Goal: Task Accomplishment & Management: Use online tool/utility

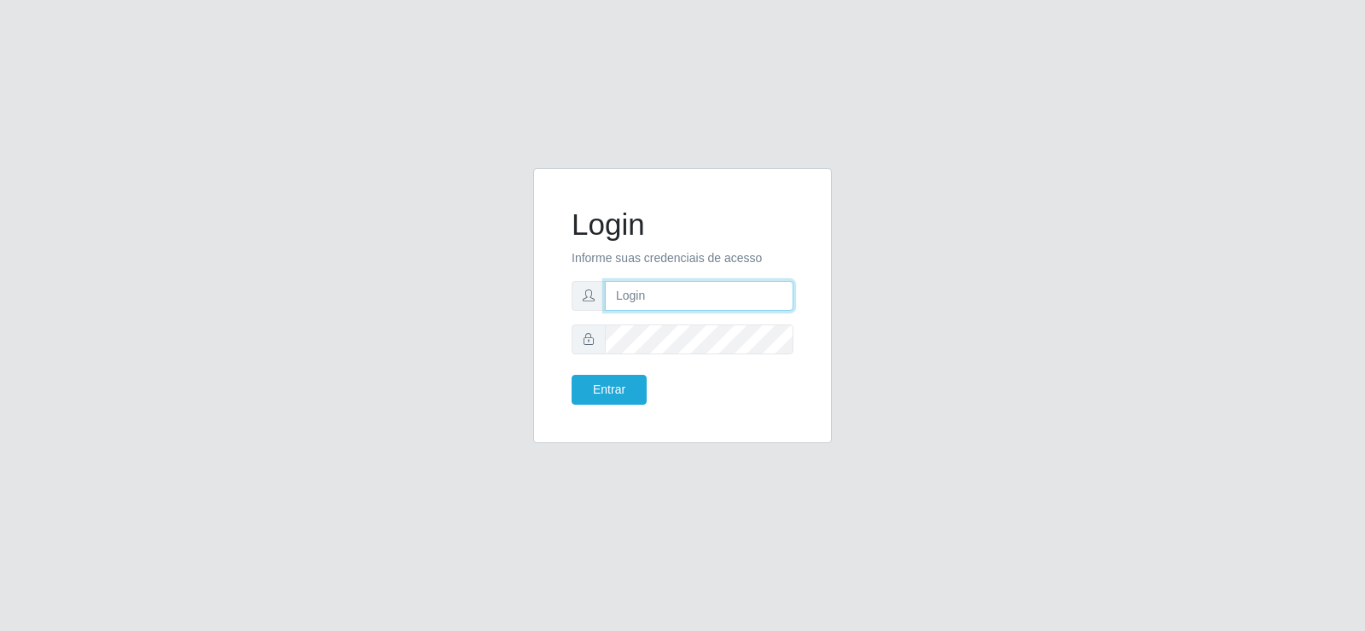
type input "[EMAIL_ADDRESS][DOMAIN_NAME]"
click at [766, 288] on input "[EMAIL_ADDRESS][DOMAIN_NAME]" at bounding box center [699, 296] width 189 height 30
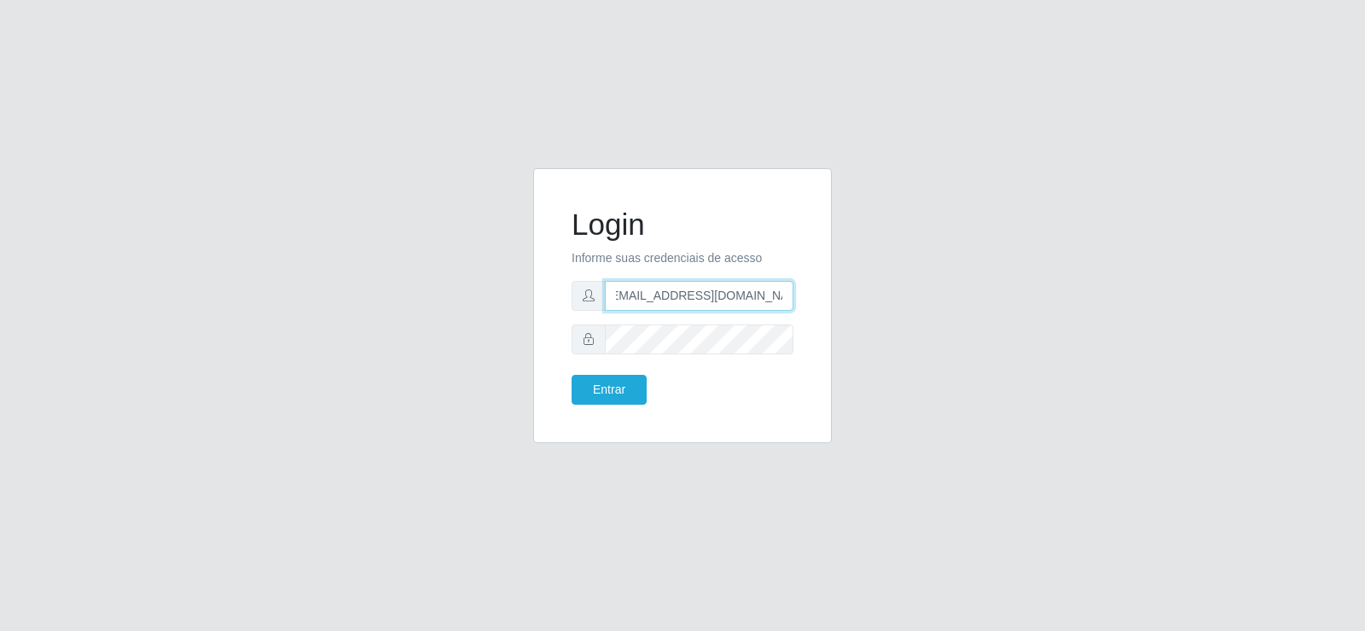
click at [766, 288] on input "[EMAIL_ADDRESS][DOMAIN_NAME]" at bounding box center [699, 296] width 189 height 30
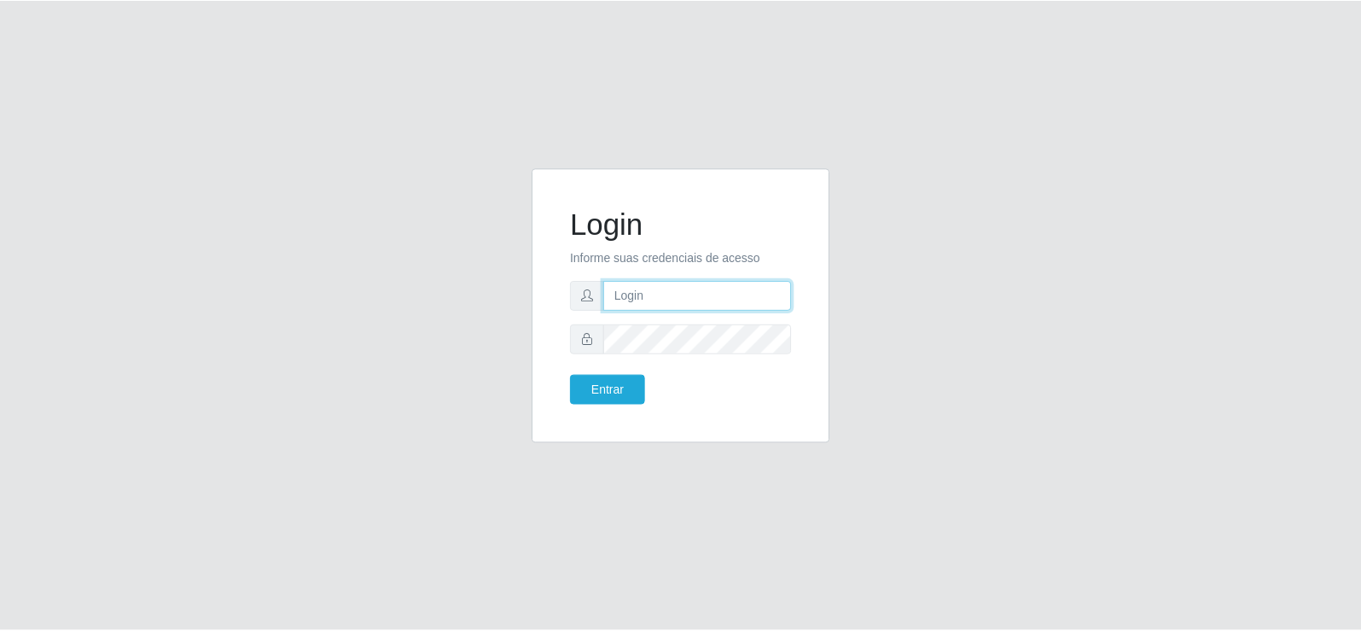
scroll to position [0, 0]
type input "[EMAIL_ADDRESS][DOMAIN_NAME]"
click at [614, 384] on button "Entrar" at bounding box center [609, 390] width 75 height 30
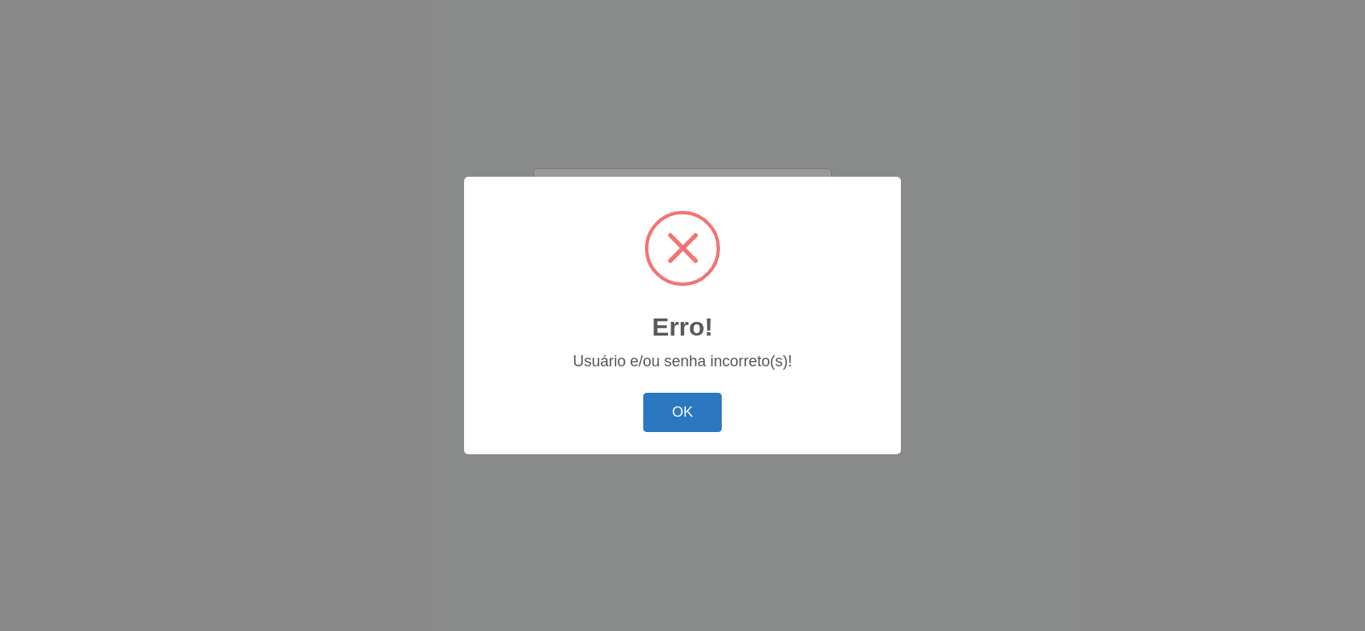
click at [710, 406] on button "OK" at bounding box center [682, 413] width 79 height 40
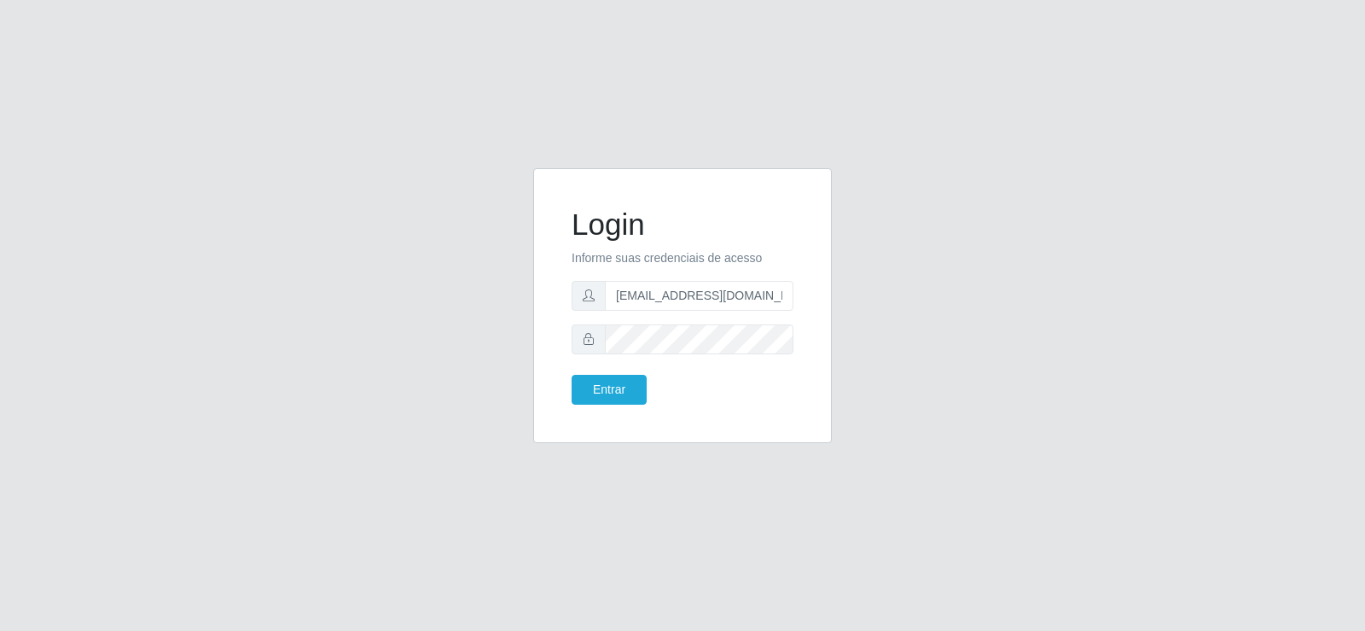
click at [724, 323] on form "Login Informe suas credenciais de acesso [EMAIL_ADDRESS][DOMAIN_NAME] Entrar" at bounding box center [683, 306] width 222 height 198
click at [620, 392] on button "Entrar" at bounding box center [609, 390] width 75 height 30
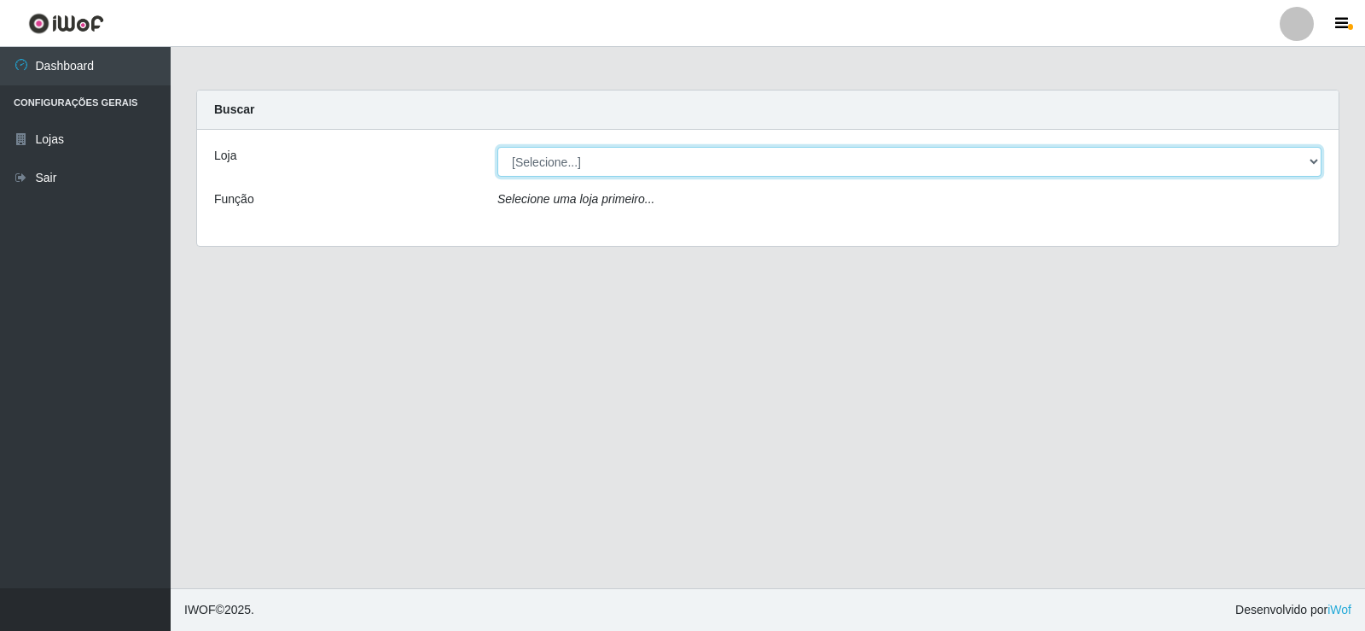
drag, startPoint x: 589, startPoint y: 156, endPoint x: 589, endPoint y: 175, distance: 18.8
click at [589, 156] on select "[Selecione...] Supermercado Tadeu - [GEOGRAPHIC_DATA]" at bounding box center [909, 162] width 824 height 30
select select "195"
click at [497, 147] on select "[Selecione...] Supermercado Tadeu - [GEOGRAPHIC_DATA]" at bounding box center [909, 162] width 824 height 30
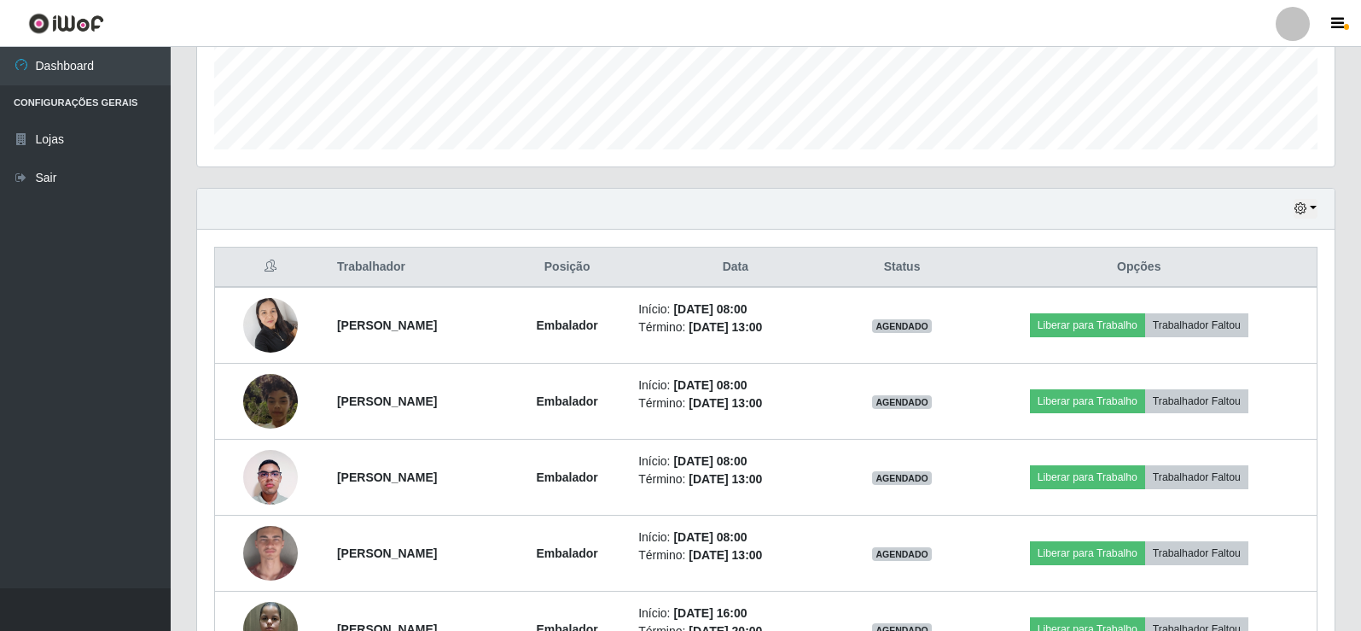
scroll to position [512, 0]
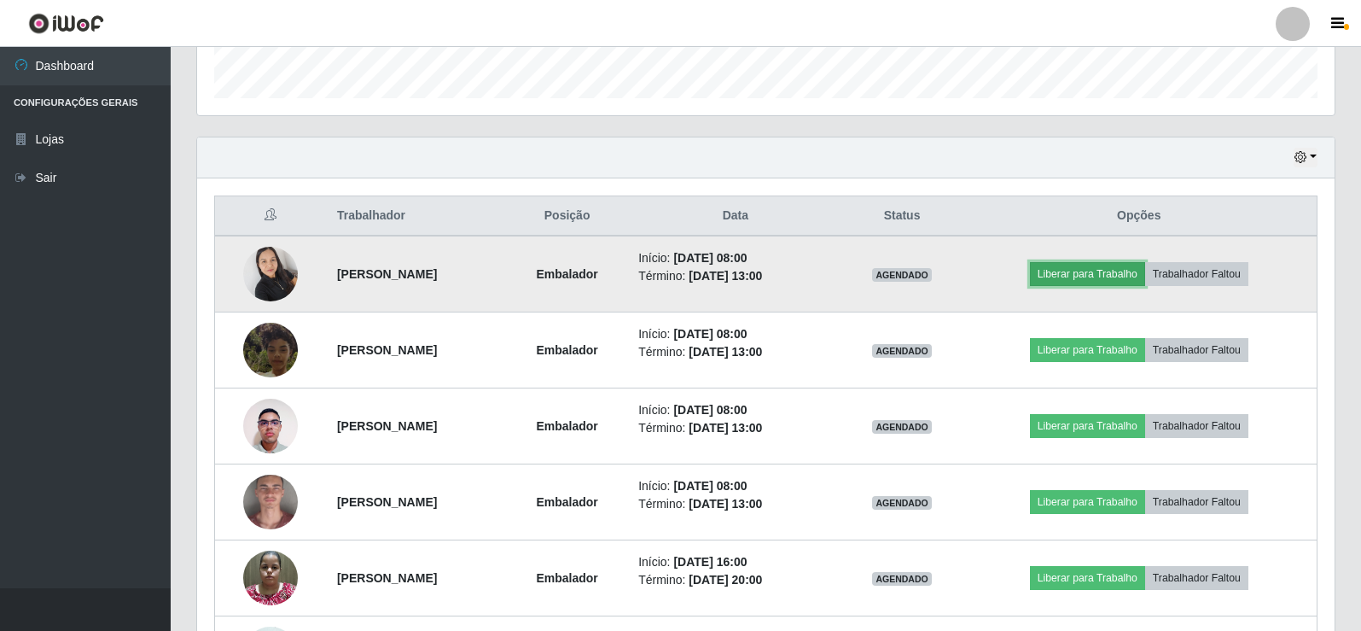
click at [1079, 270] on button "Liberar para Trabalho" at bounding box center [1087, 274] width 115 height 24
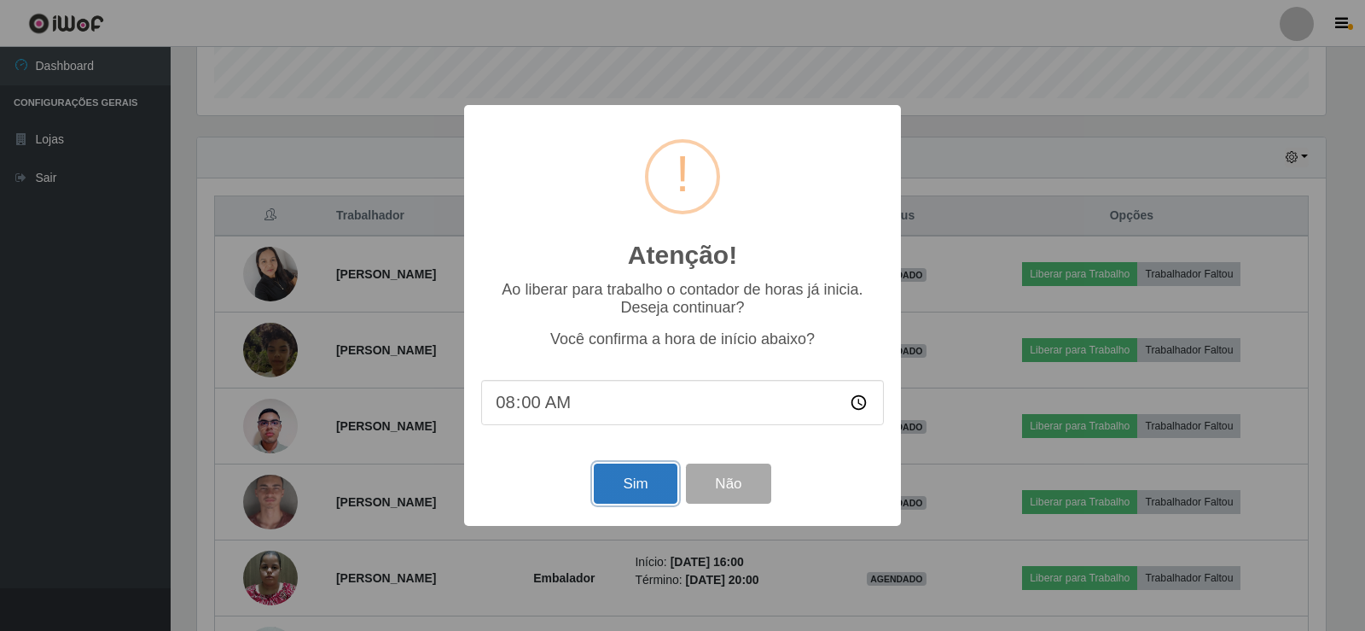
click at [643, 484] on button "Sim" at bounding box center [635, 483] width 83 height 40
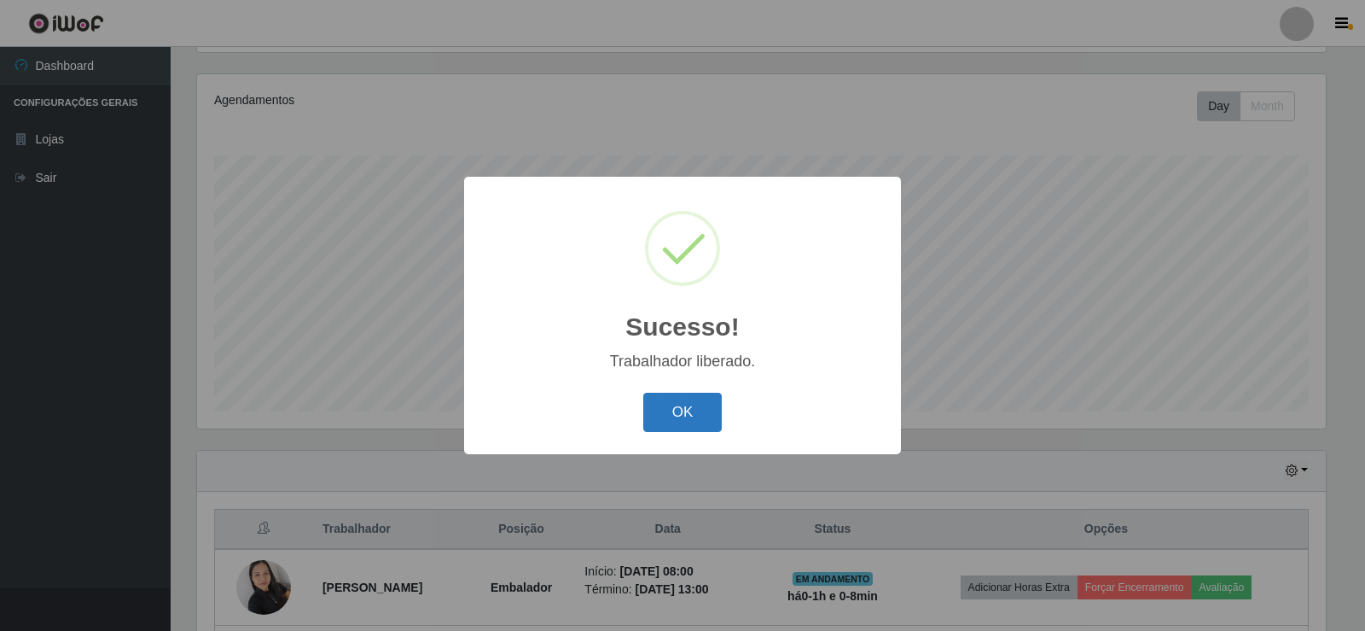
click at [668, 413] on button "OK" at bounding box center [682, 413] width 79 height 40
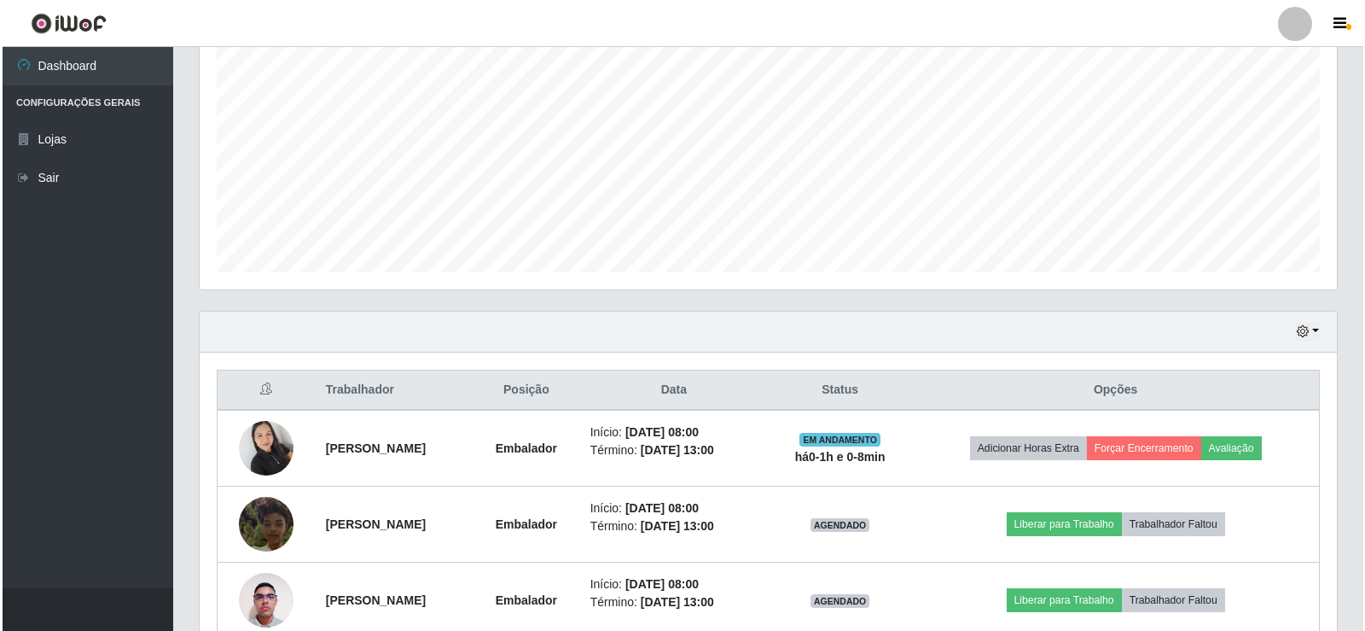
scroll to position [540, 0]
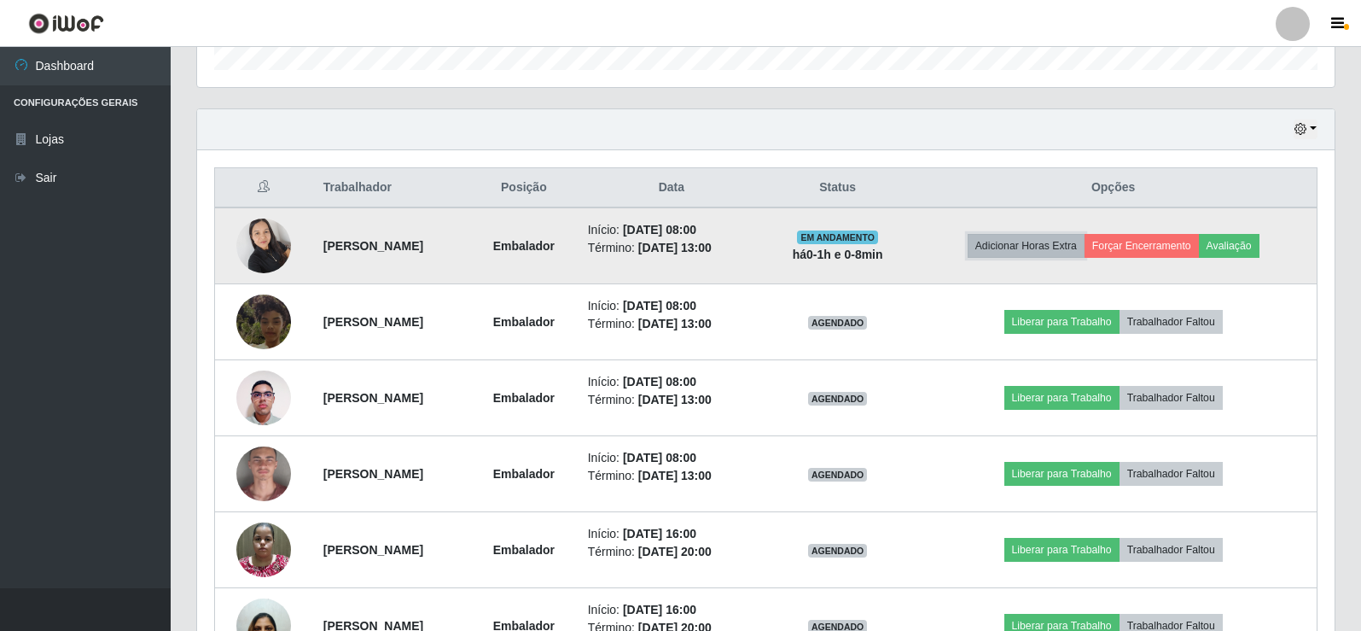
click at [1015, 250] on button "Adicionar Horas Extra" at bounding box center [1026, 246] width 117 height 24
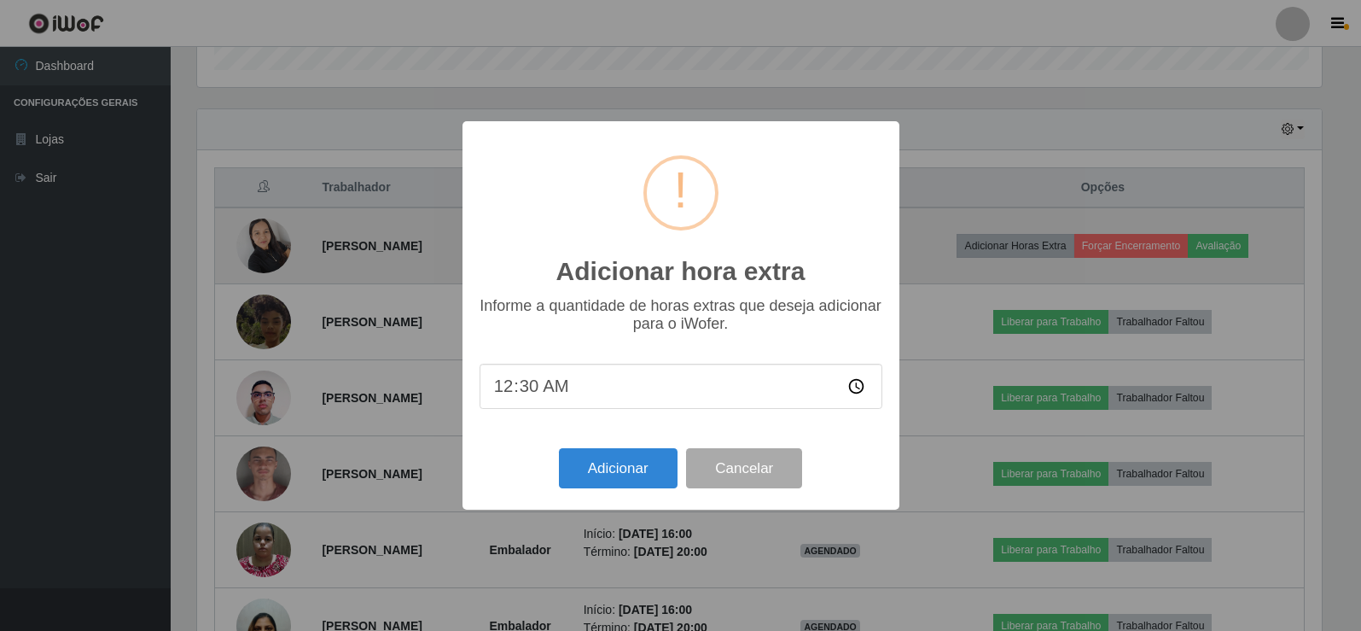
scroll to position [354, 1129]
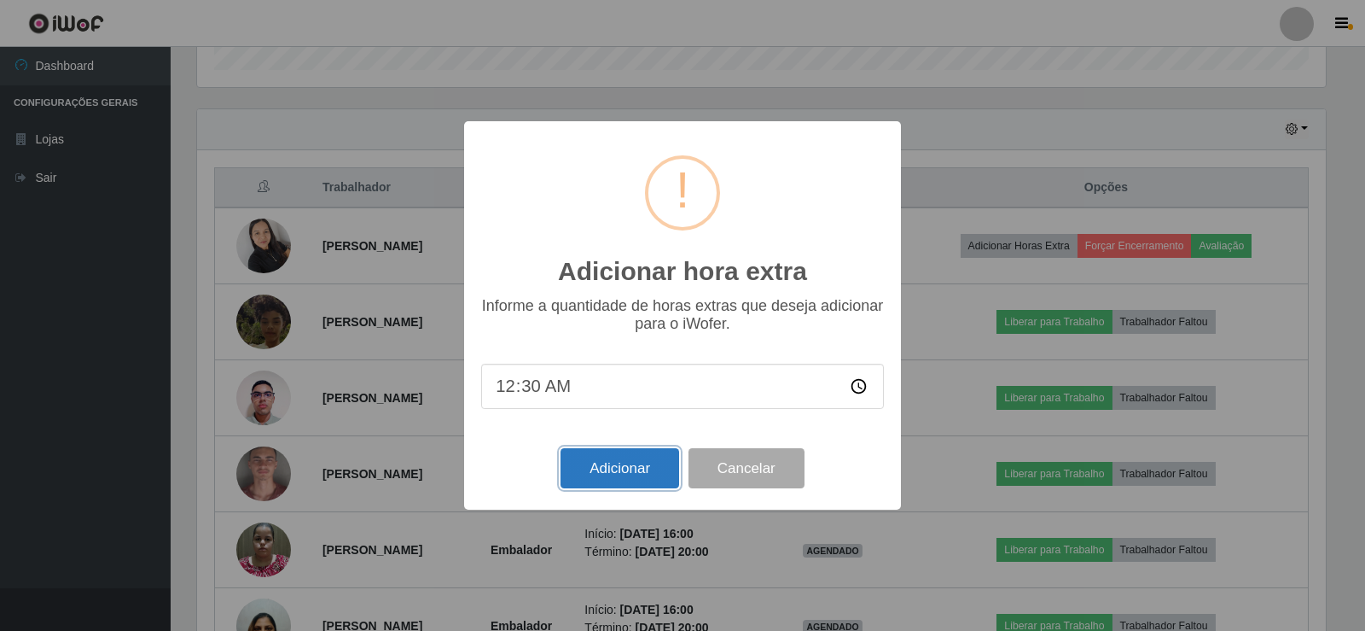
click at [574, 469] on button "Adicionar" at bounding box center [620, 468] width 119 height 40
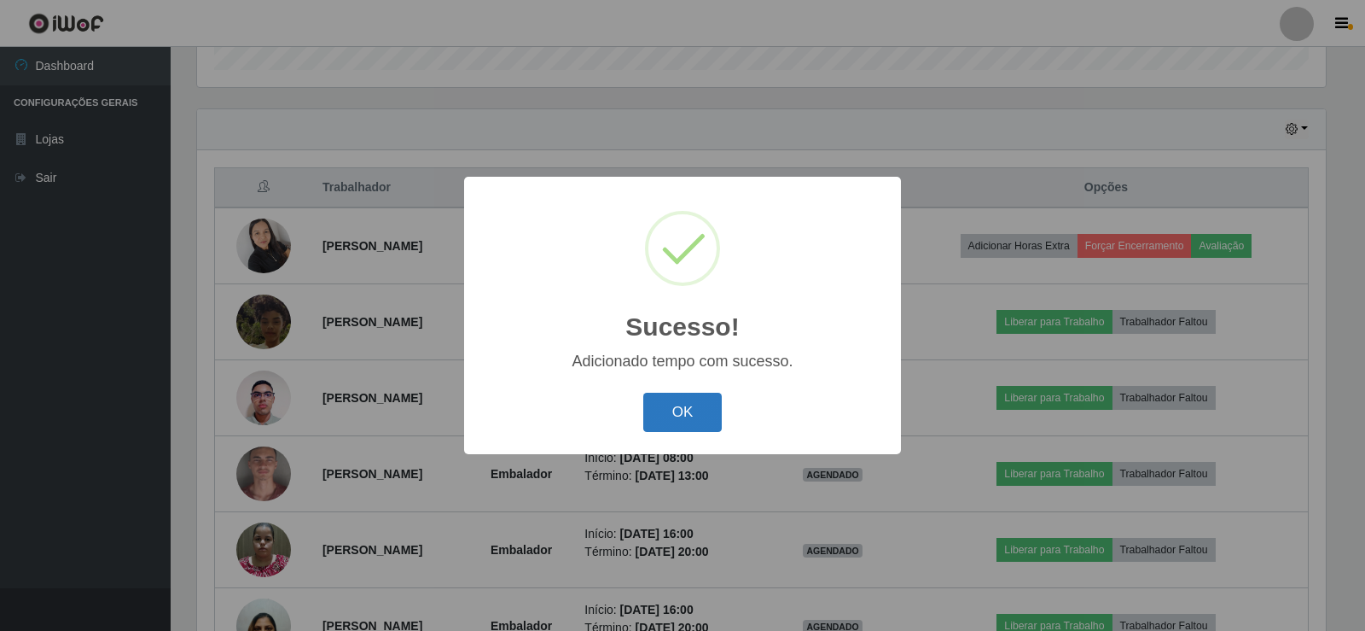
click at [695, 412] on button "OK" at bounding box center [682, 413] width 79 height 40
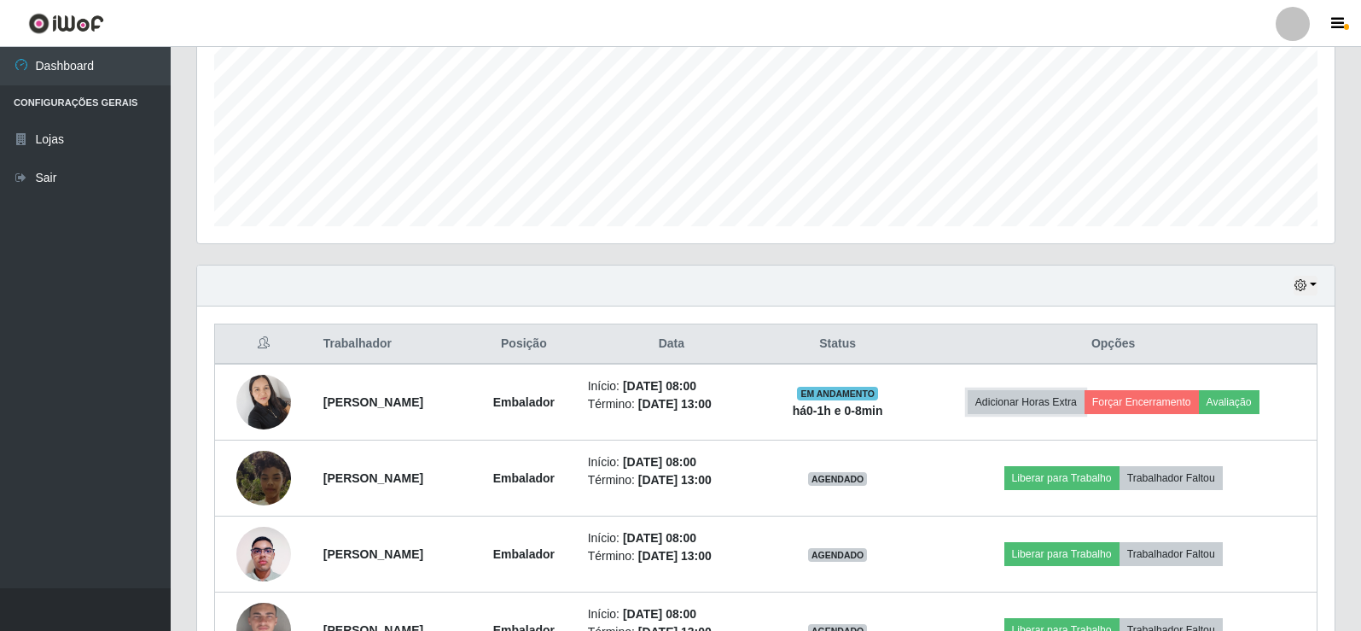
scroll to position [369, 0]
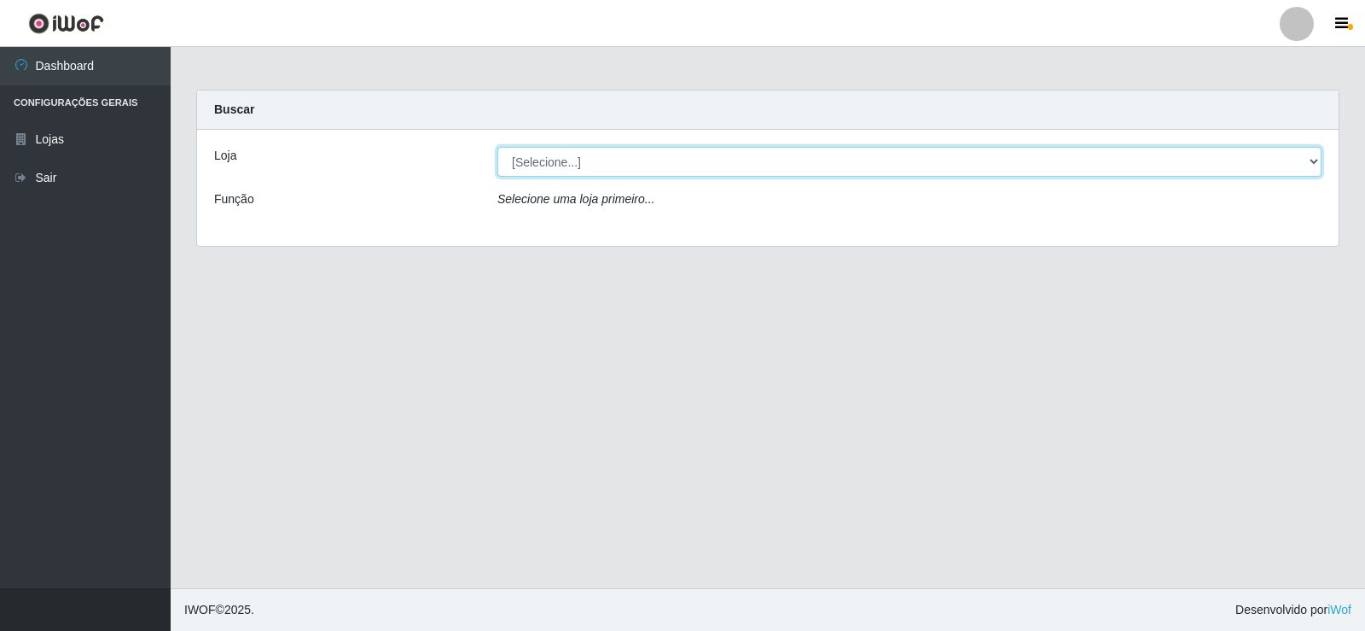
click at [653, 170] on select "[Selecione...] Supermercado Tadeu - [GEOGRAPHIC_DATA]" at bounding box center [909, 162] width 824 height 30
select select "195"
click at [497, 147] on select "[Selecione...] Supermercado Tadeu - [GEOGRAPHIC_DATA]" at bounding box center [909, 162] width 824 height 30
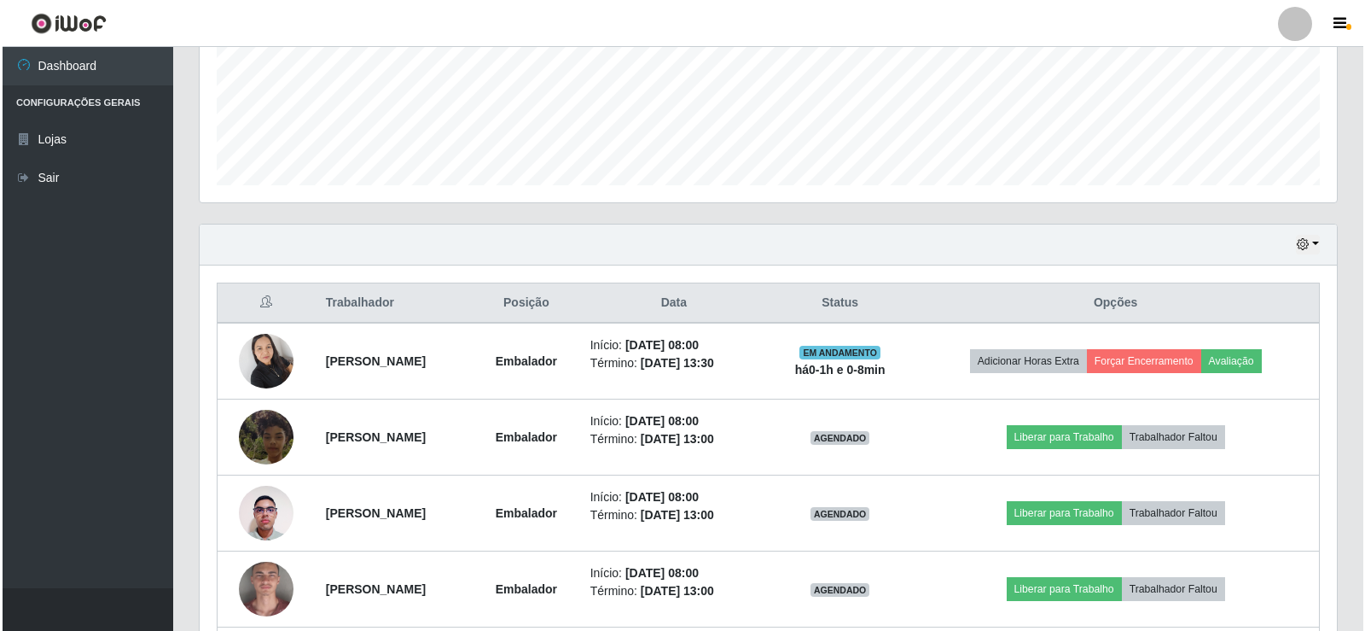
scroll to position [427, 0]
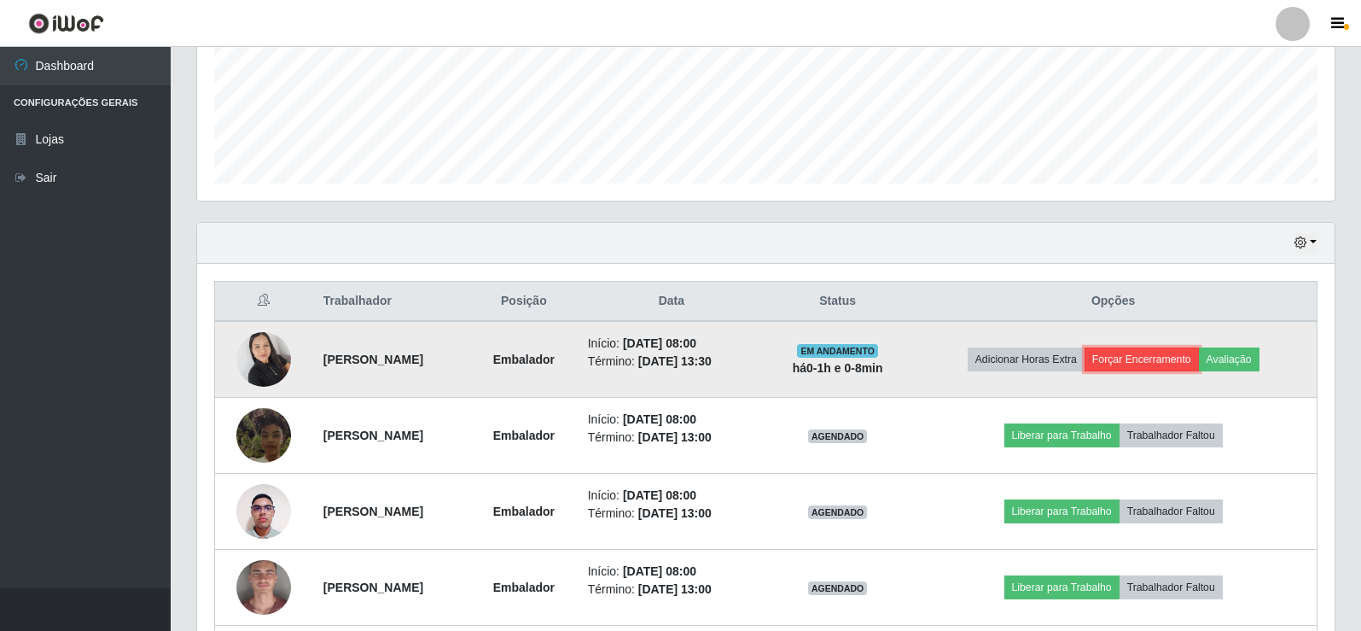
click at [1156, 352] on button "Forçar Encerramento" at bounding box center [1142, 359] width 114 height 24
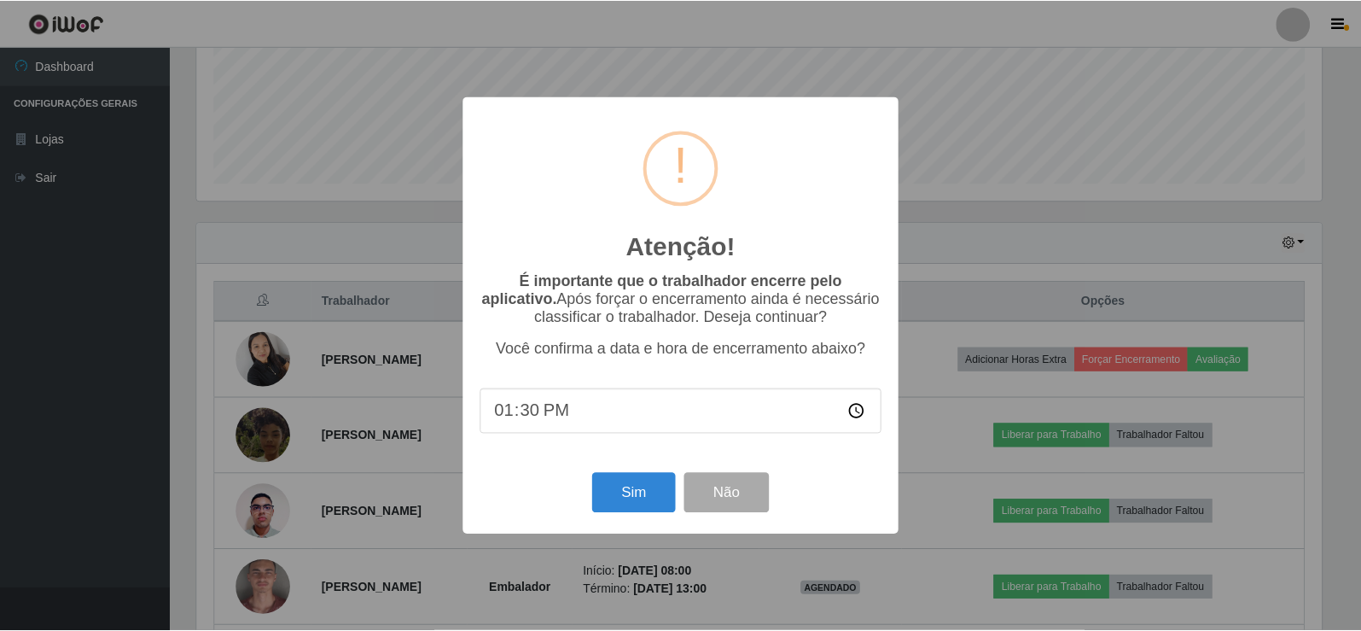
scroll to position [354, 1129]
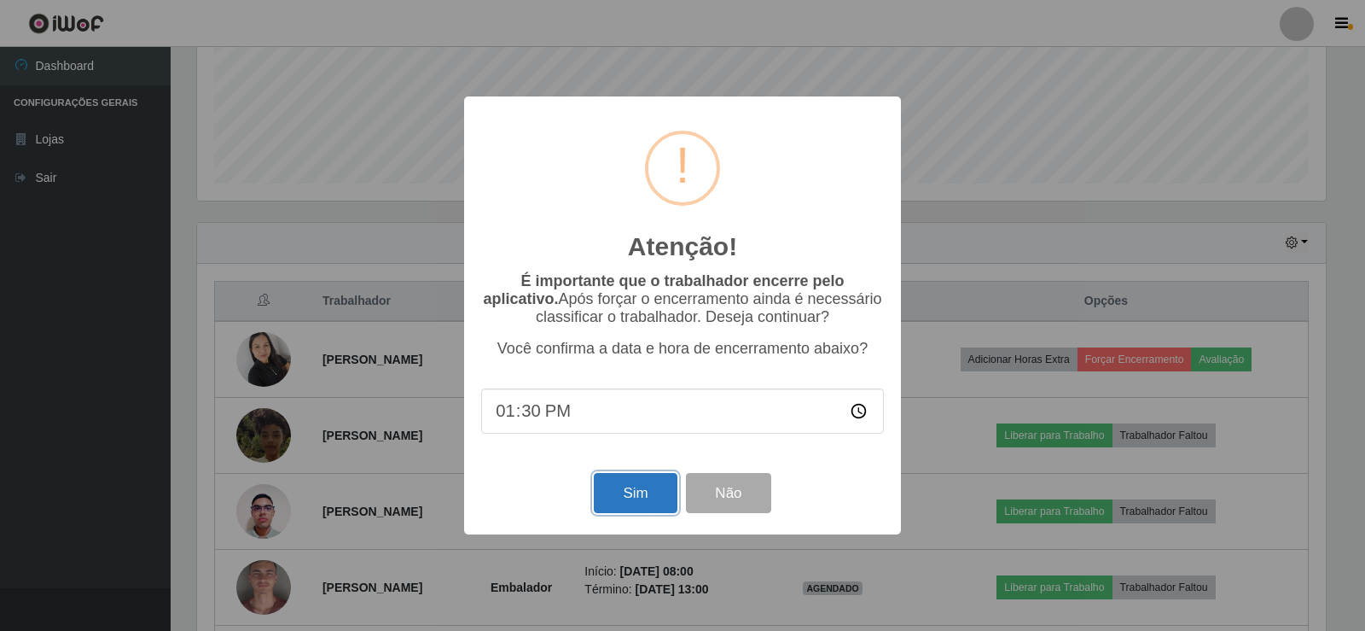
click at [637, 486] on button "Sim" at bounding box center [635, 493] width 83 height 40
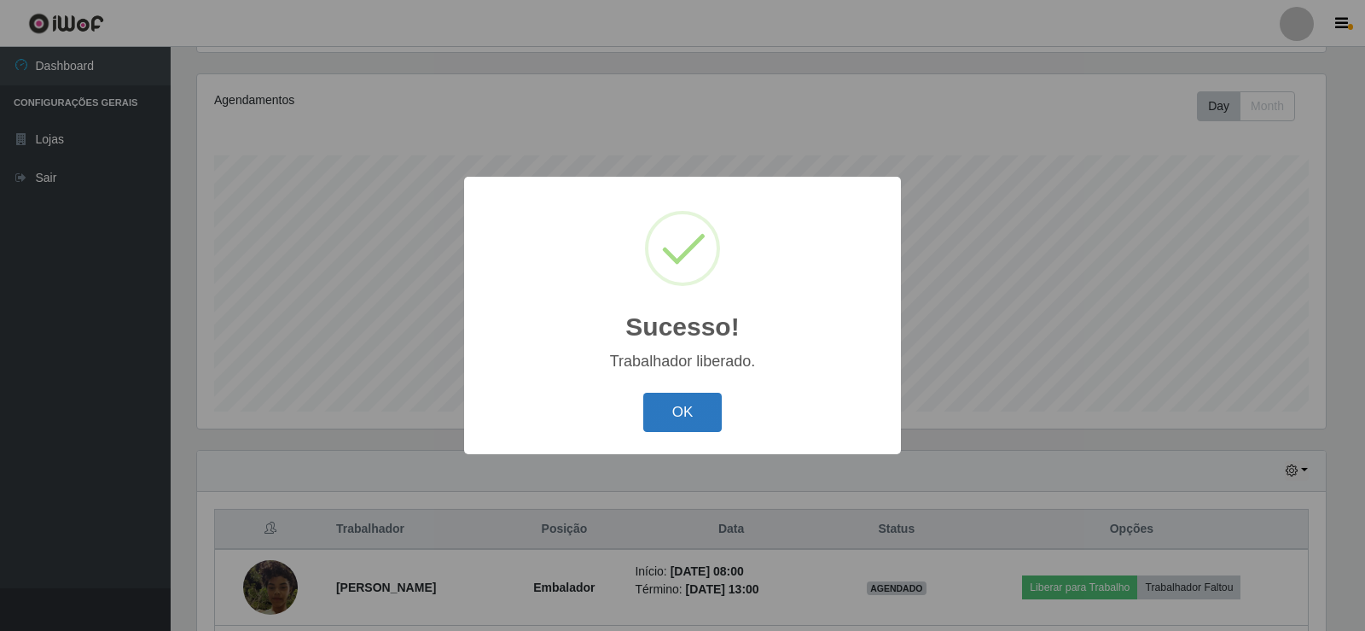
click at [685, 410] on button "OK" at bounding box center [682, 413] width 79 height 40
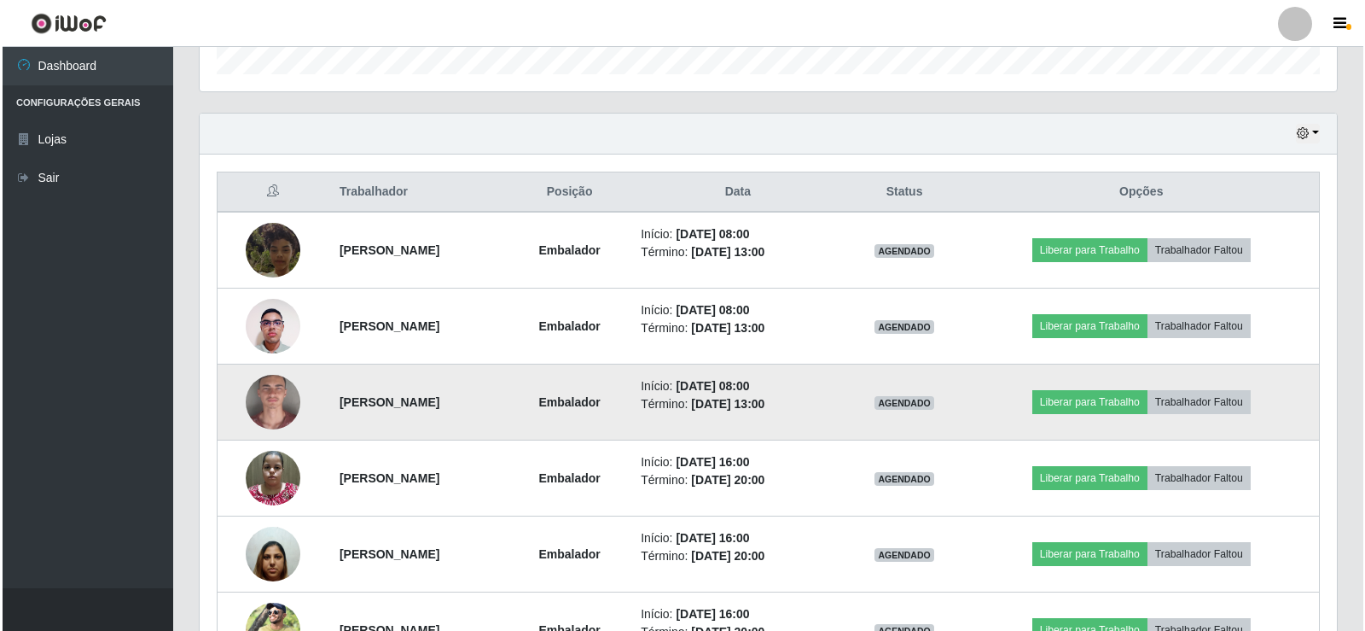
scroll to position [540, 0]
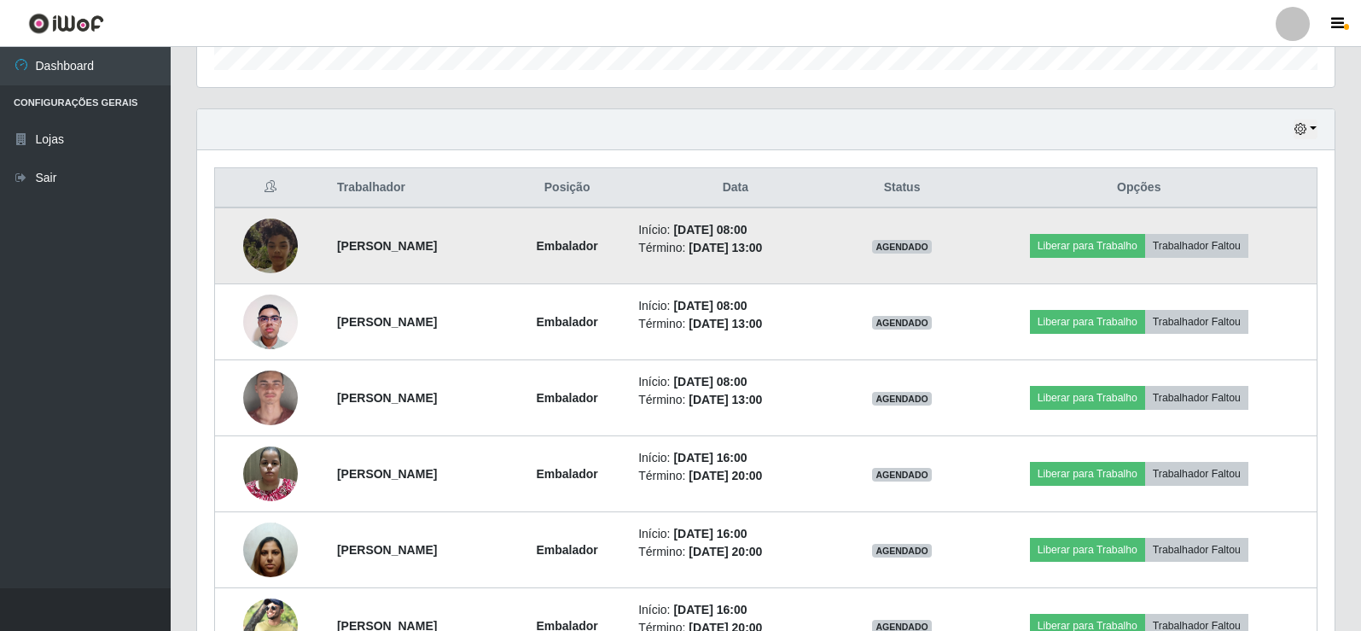
click at [251, 247] on img at bounding box center [270, 245] width 55 height 97
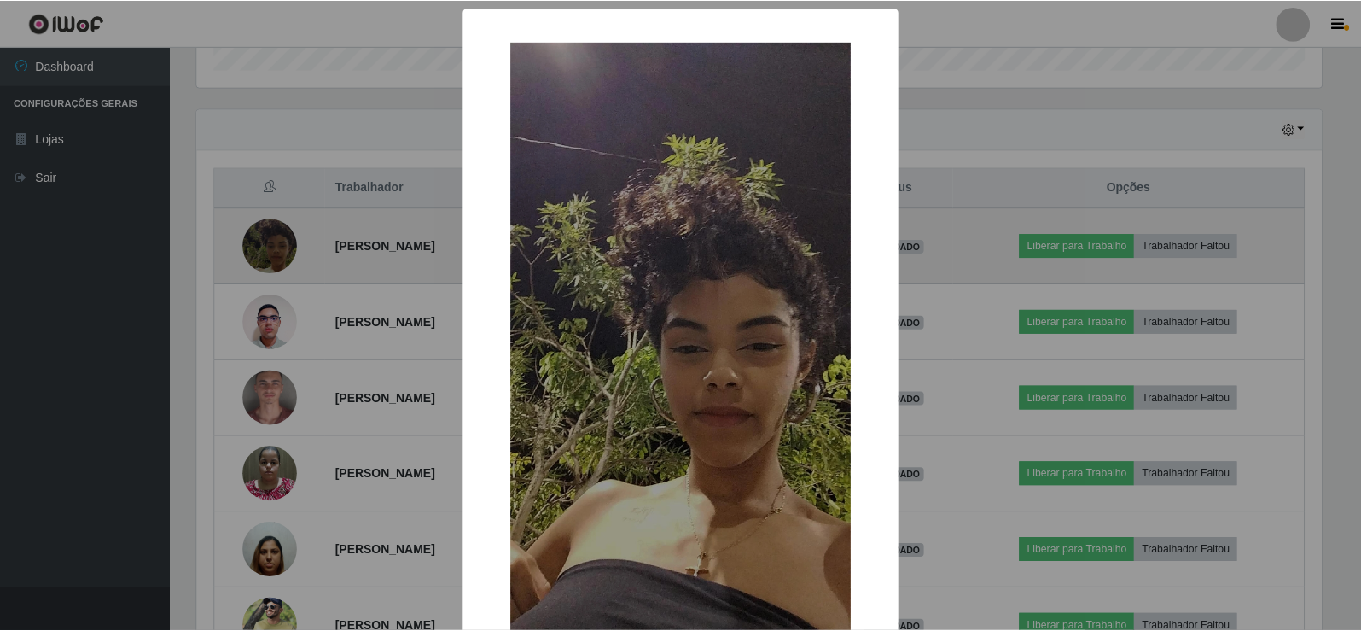
scroll to position [354, 1129]
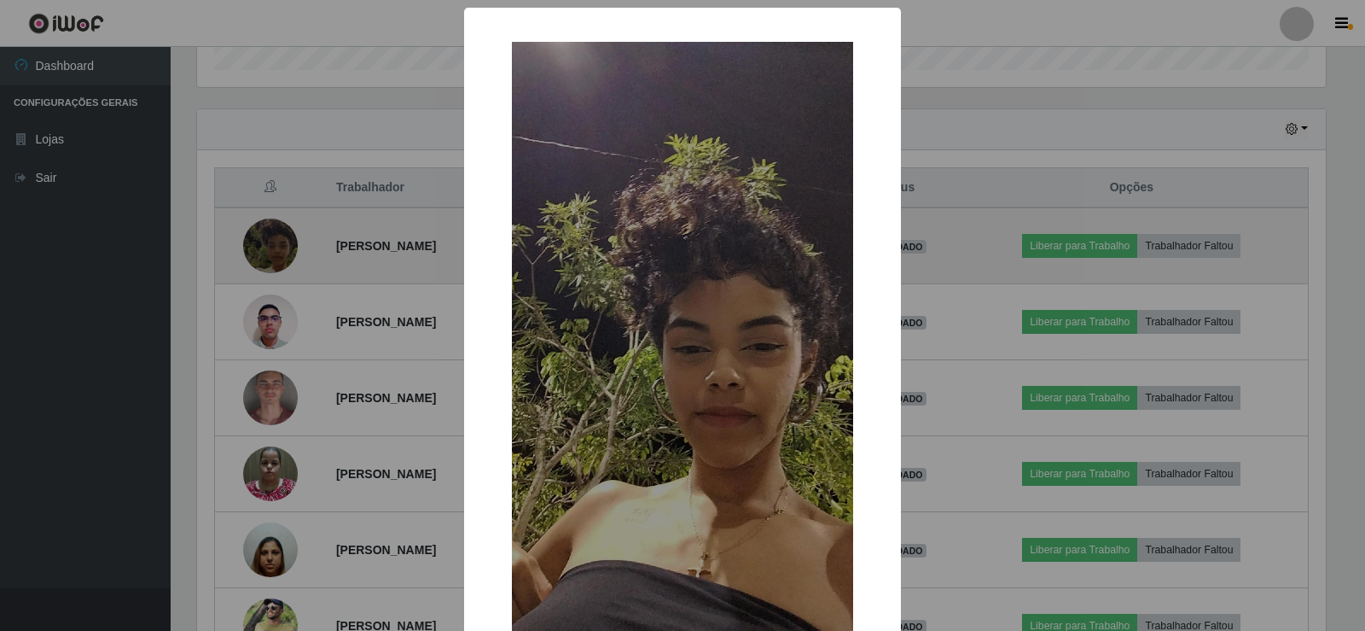
click at [251, 247] on div "× OK Cancel" at bounding box center [682, 315] width 1365 height 631
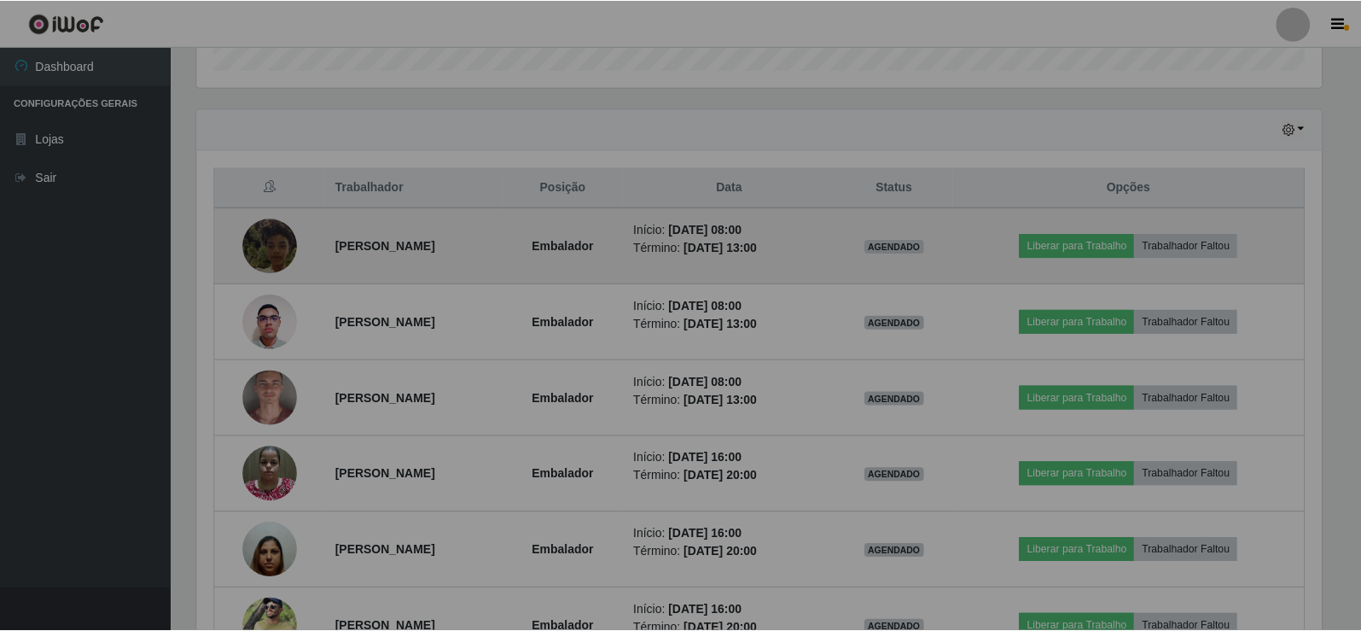
scroll to position [354, 1137]
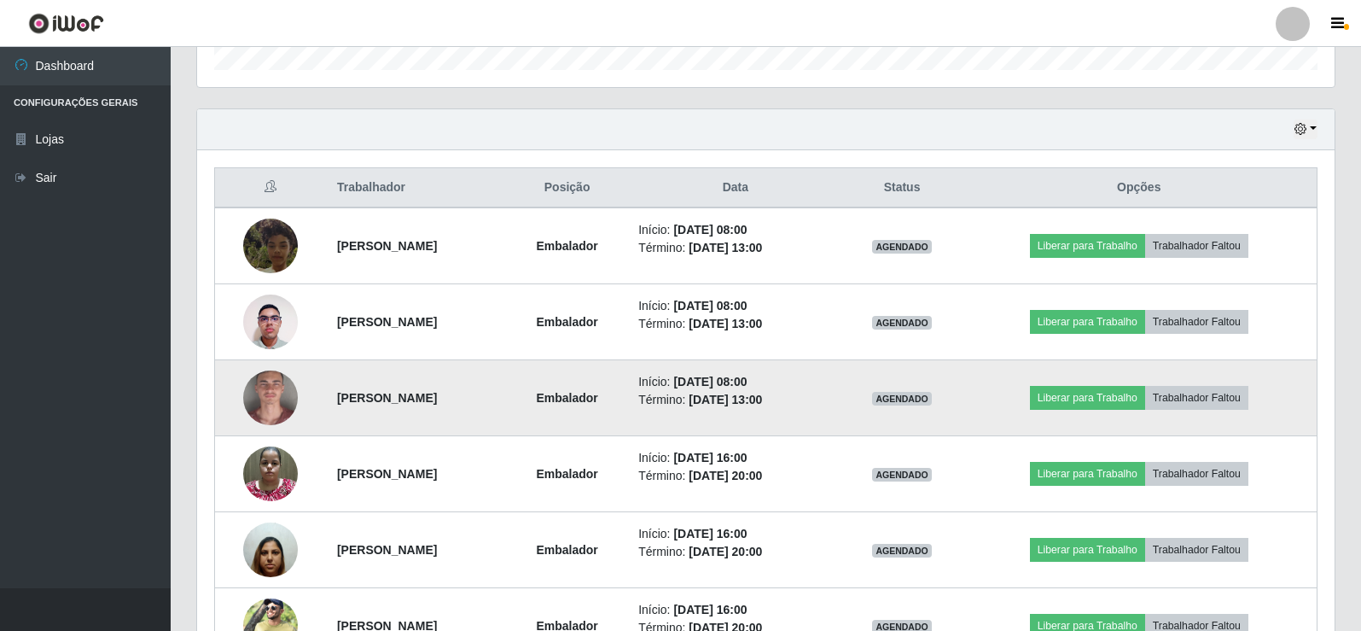
click at [266, 386] on img at bounding box center [270, 397] width 55 height 113
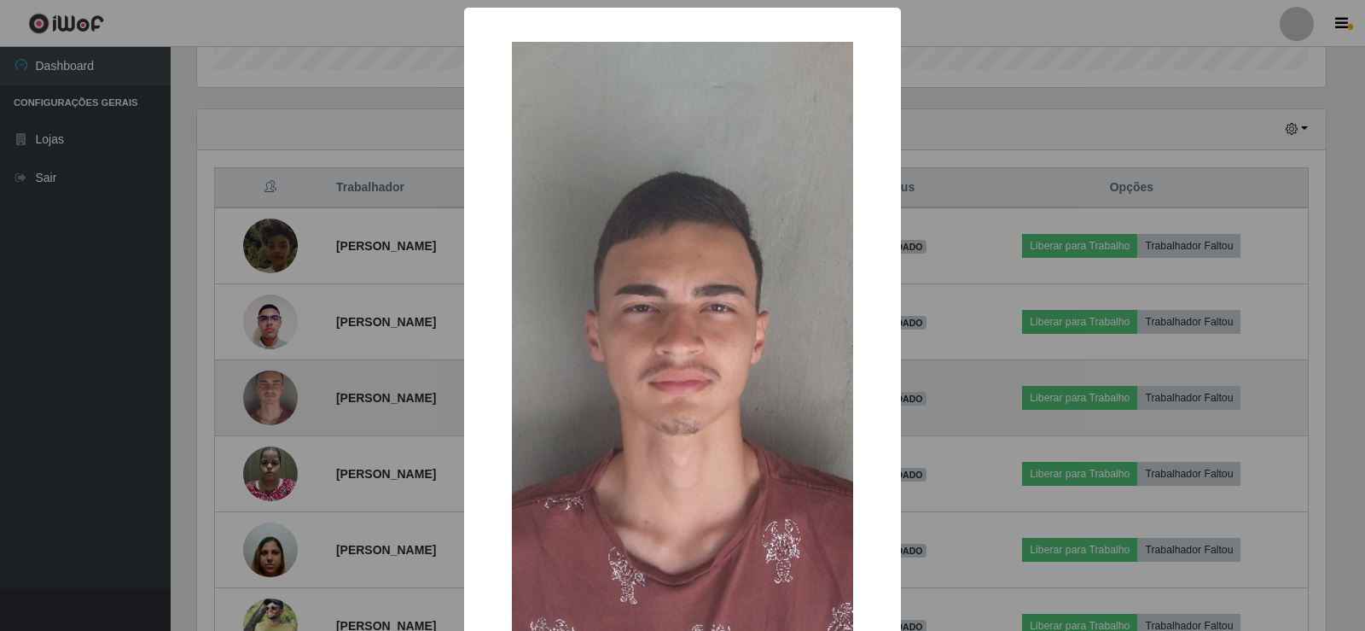
click at [266, 386] on div "× OK Cancel" at bounding box center [682, 315] width 1365 height 631
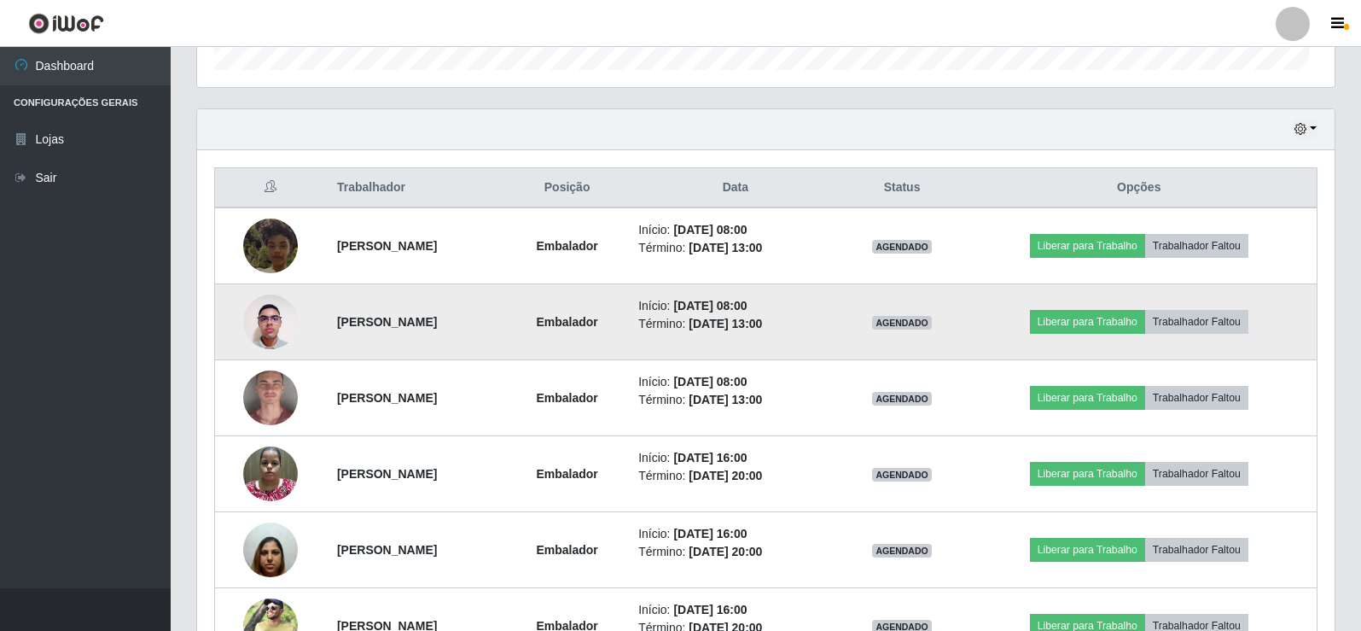
scroll to position [354, 1137]
